Goal: Transaction & Acquisition: Purchase product/service

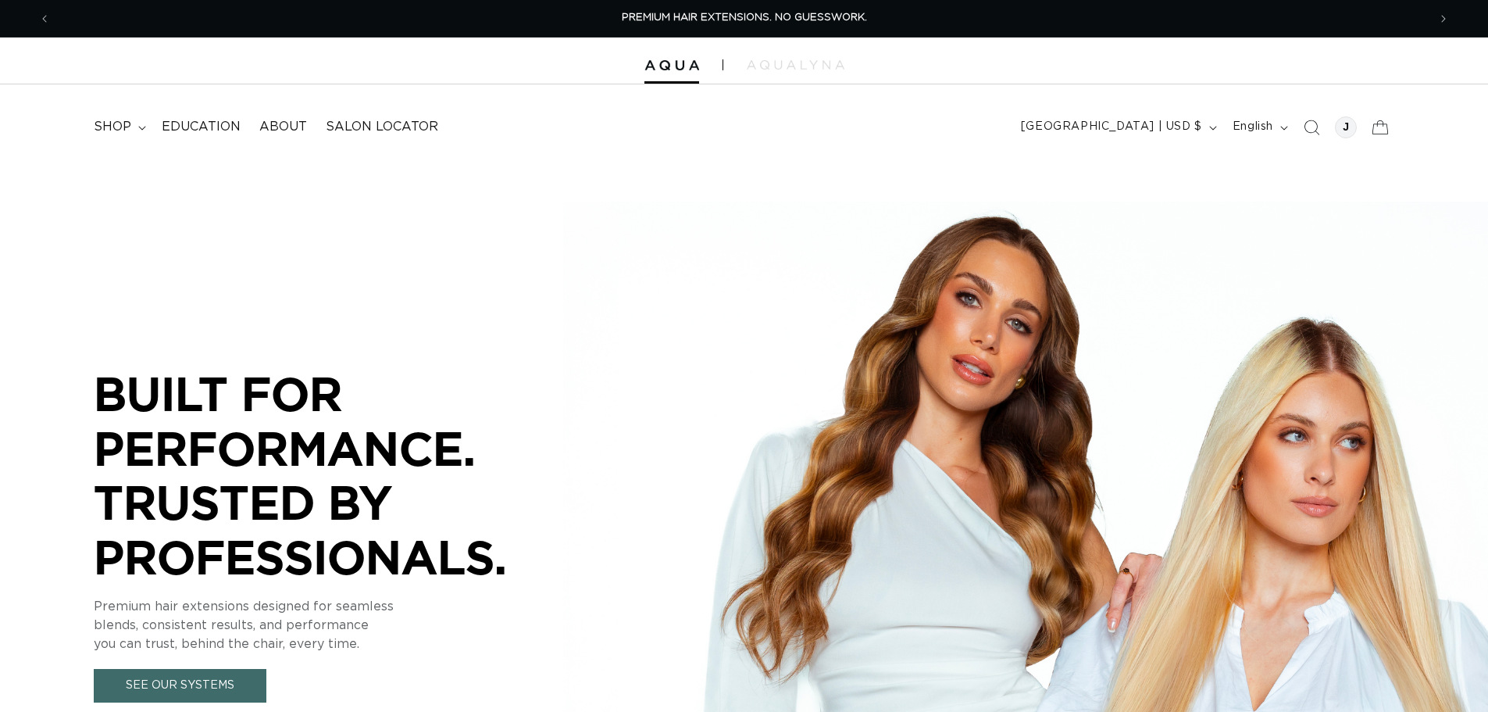
click at [116, 131] on span "shop" at bounding box center [112, 127] width 37 height 16
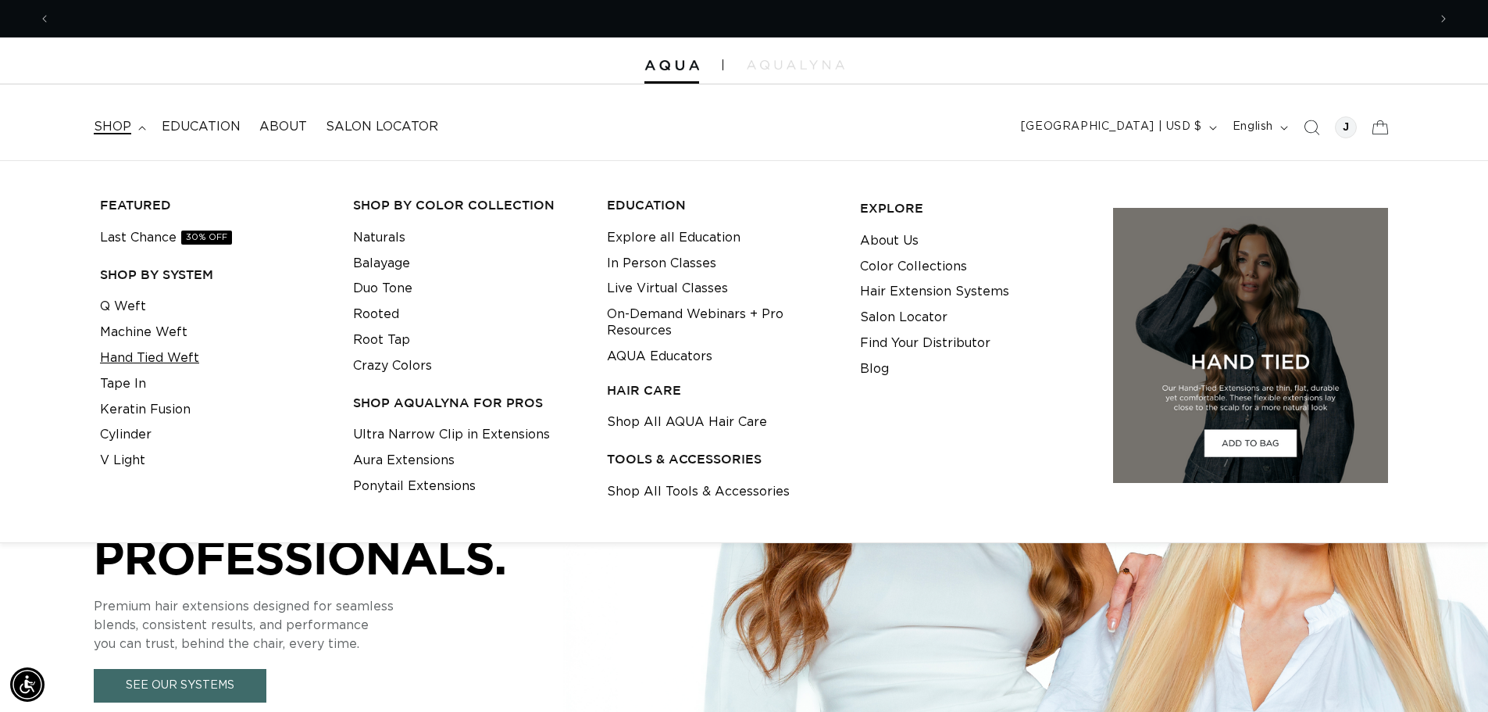
scroll to position [0, 1377]
click at [128, 380] on link "Tape In" at bounding box center [123, 384] width 46 height 26
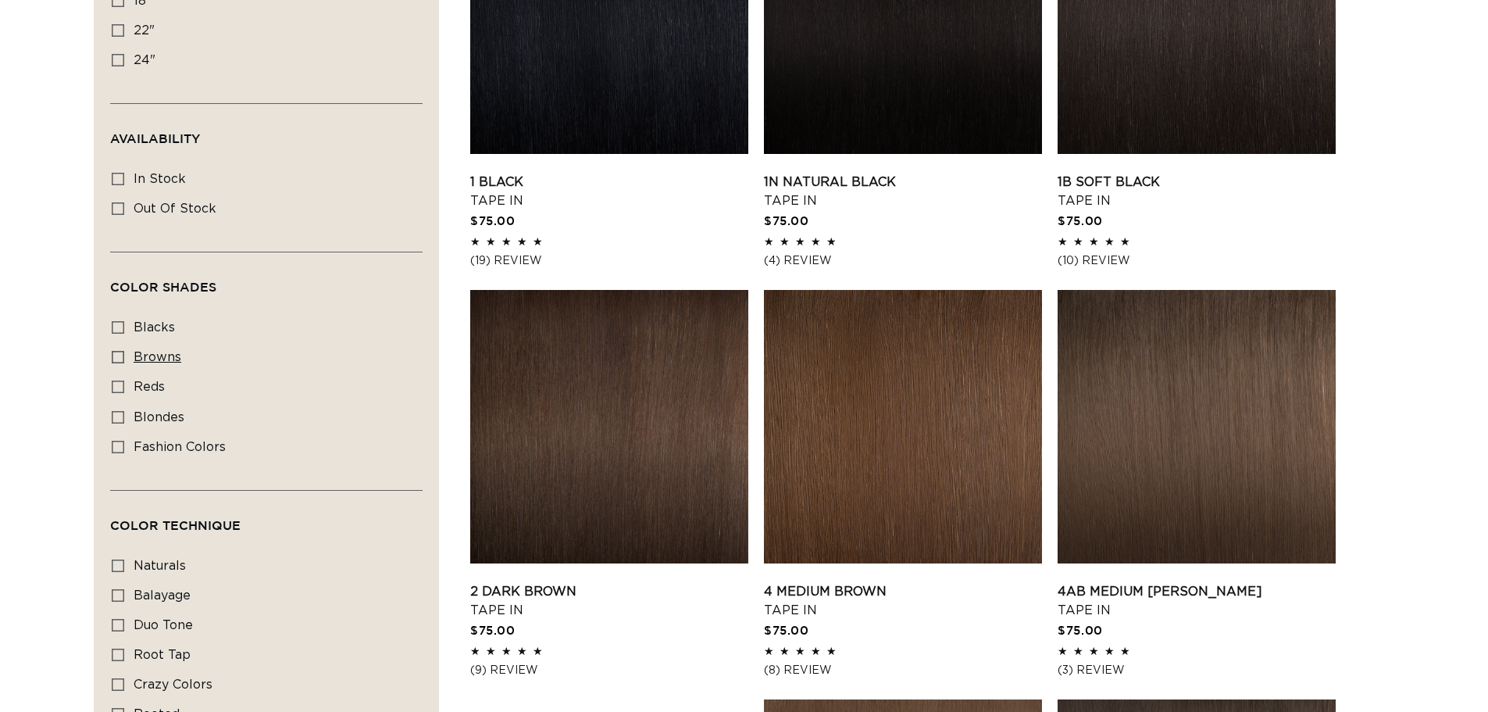
scroll to position [625, 0]
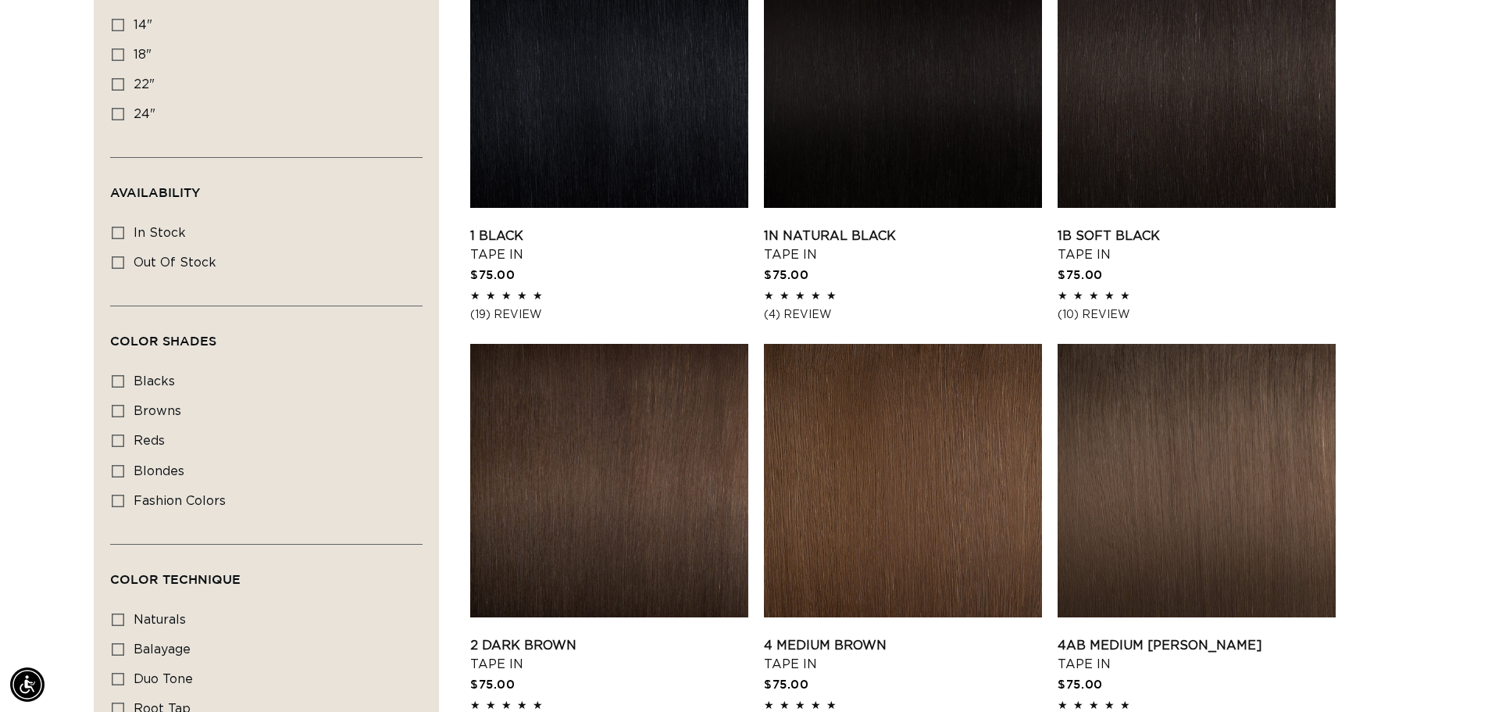
click at [112, 442] on icon at bounding box center [118, 440] width 12 height 12
click at [112, 442] on input "reds reds (4 products)" at bounding box center [118, 440] width 12 height 12
checkbox input "true"
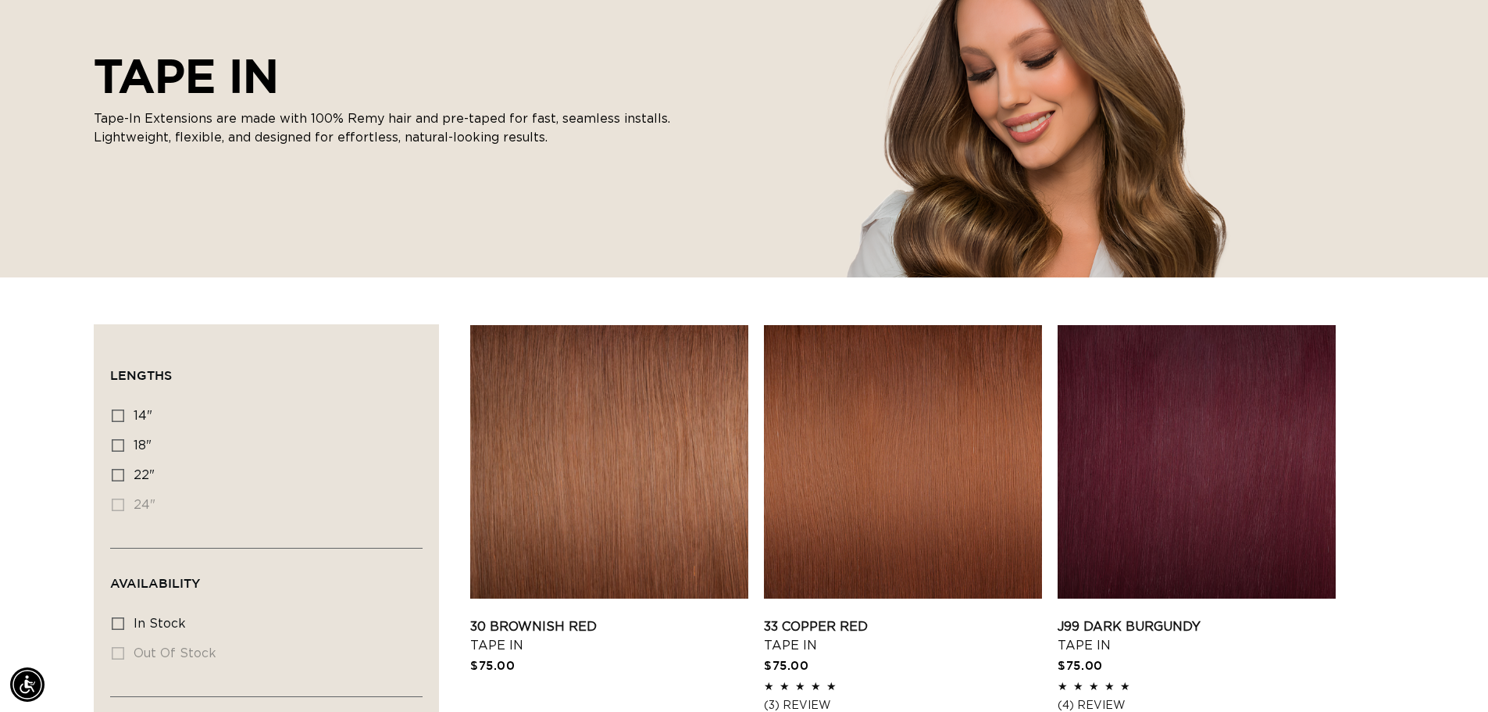
scroll to position [0, 2754]
